Goal: Transaction & Acquisition: Download file/media

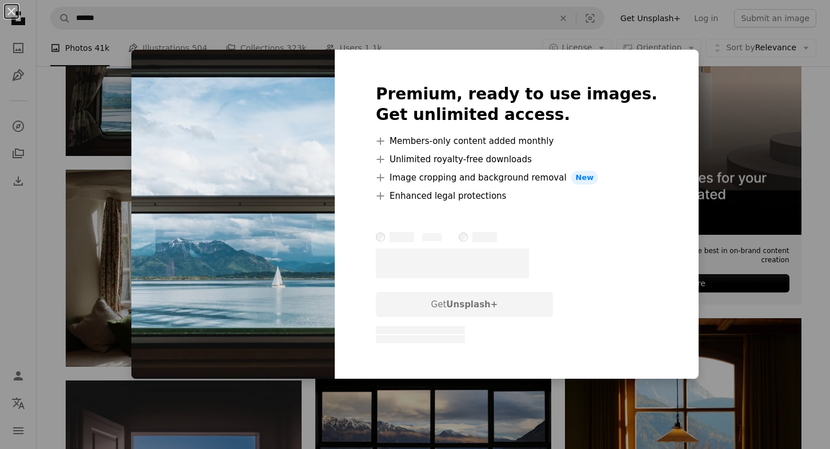
scroll to position [287, 0]
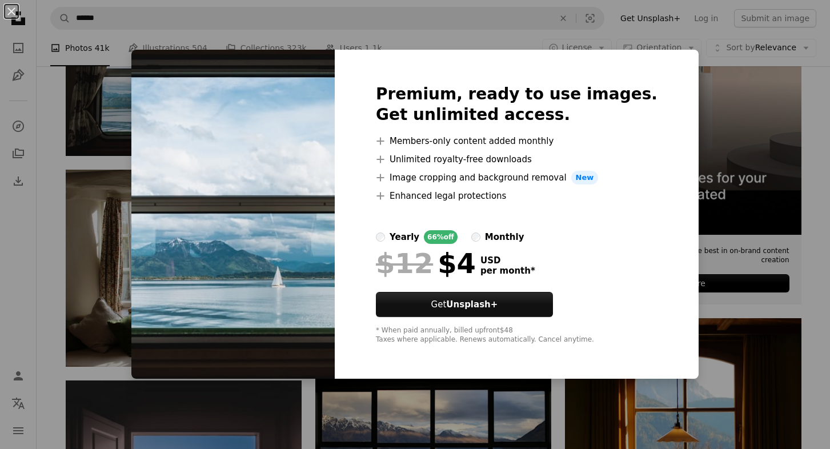
click at [722, 171] on div "An X shape Premium, ready to use images. Get unlimited access. A plus sign Memb…" at bounding box center [415, 224] width 830 height 449
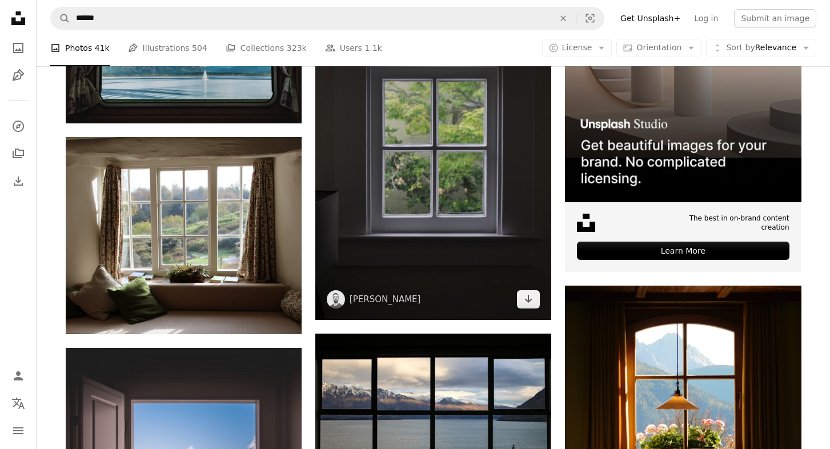
scroll to position [321, 0]
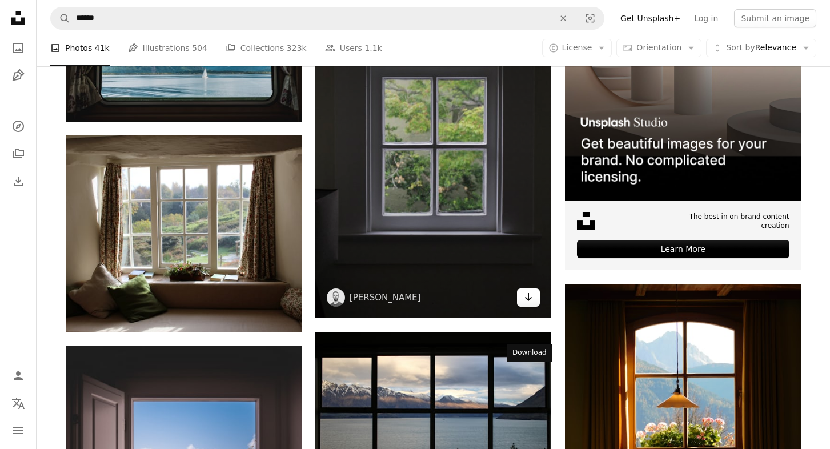
click at [530, 304] on icon "Arrow pointing down" at bounding box center [528, 297] width 9 height 14
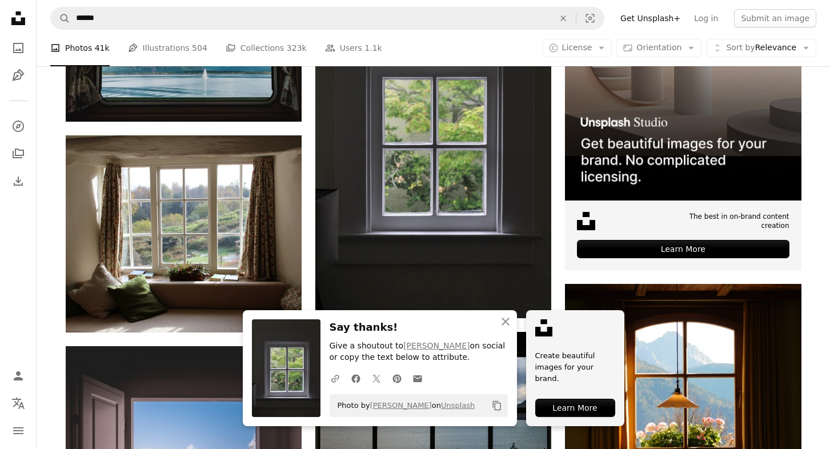
click at [505, 43] on div "A photo Photos 41k Pen Tool Illustrations 504 A stack of folders Collections 32…" at bounding box center [433, 48] width 766 height 37
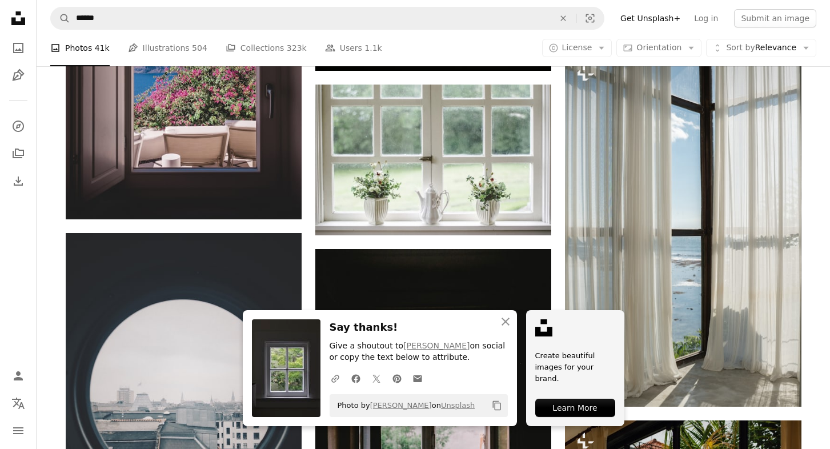
scroll to position [745, 0]
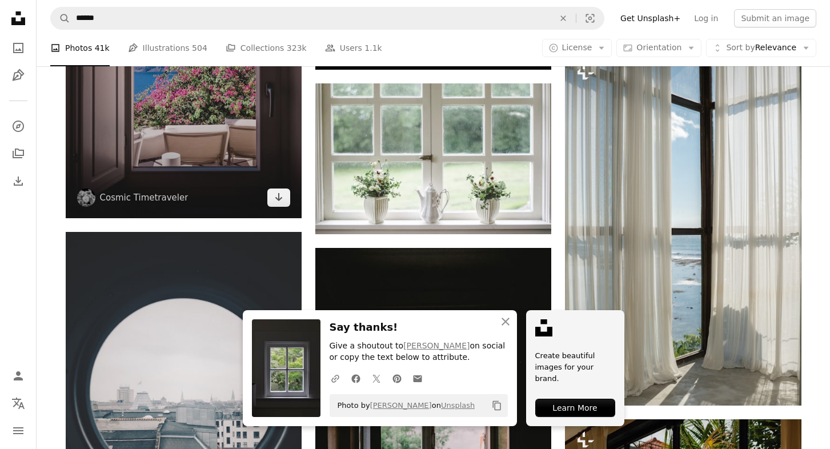
click at [277, 218] on img at bounding box center [184, 70] width 236 height 295
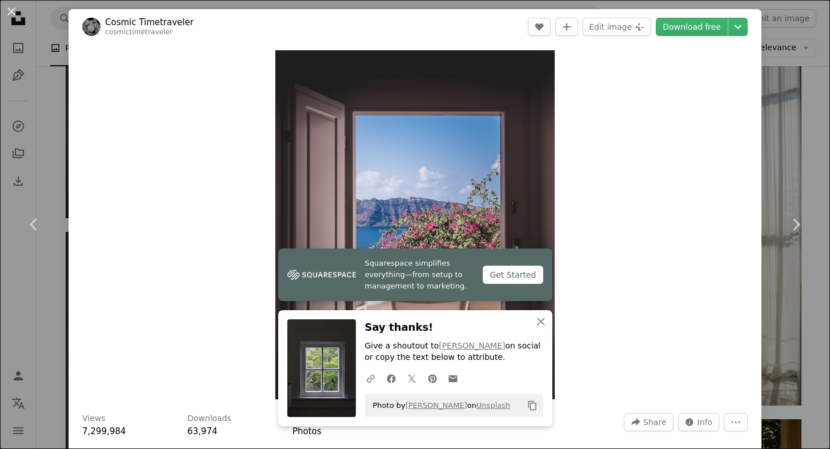
click at [803, 93] on div "An X shape Chevron left Chevron right Squarespace simplifies everything—from se…" at bounding box center [415, 224] width 830 height 449
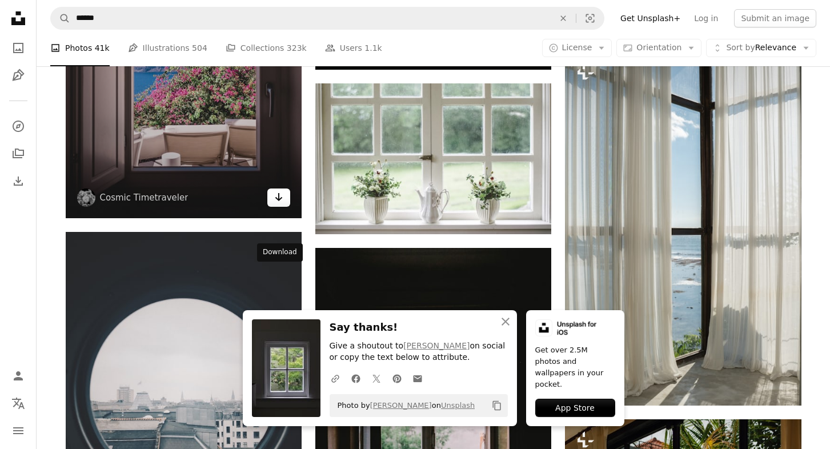
click at [279, 204] on icon "Arrow pointing down" at bounding box center [278, 197] width 9 height 14
